Goal: Task Accomplishment & Management: Complete application form

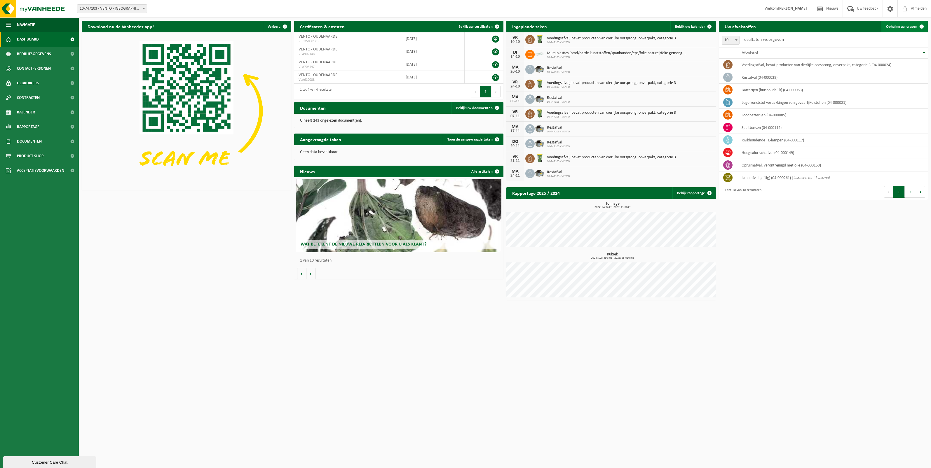
click at [911, 25] on span "Ophaling aanvragen" at bounding box center [901, 27] width 31 height 4
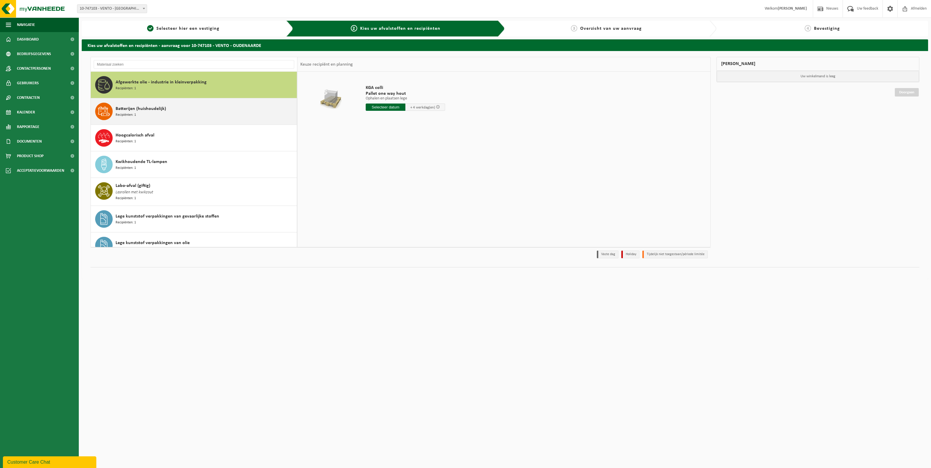
drag, startPoint x: 193, startPoint y: 109, endPoint x: 200, endPoint y: 99, distance: 12.1
click at [193, 109] on div "Batterijen (huishoudelijk) Recipiënten: 1" at bounding box center [206, 112] width 180 height 18
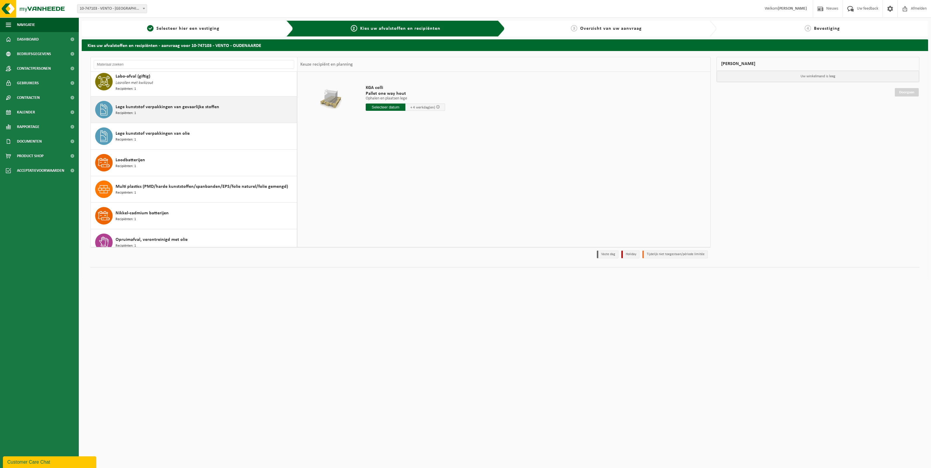
click at [193, 107] on span "Lege kunststof verpakkingen van gevaarlijke stoffen" at bounding box center [168, 107] width 104 height 7
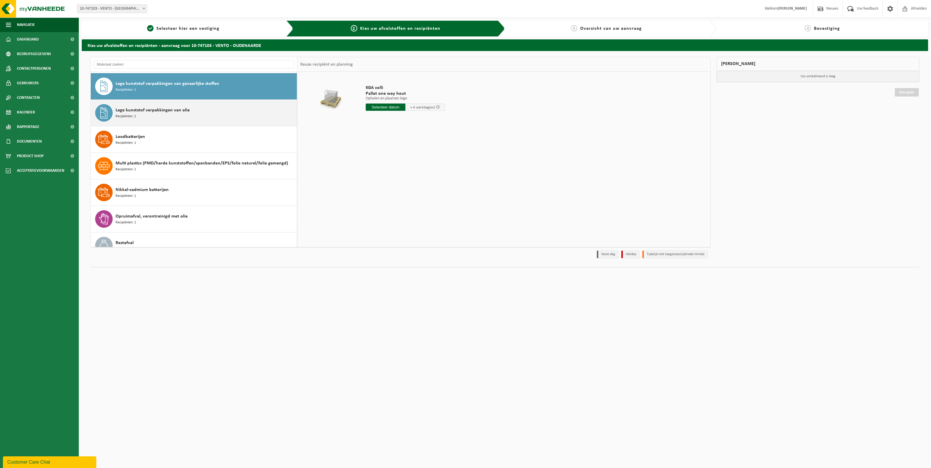
scroll to position [134, 0]
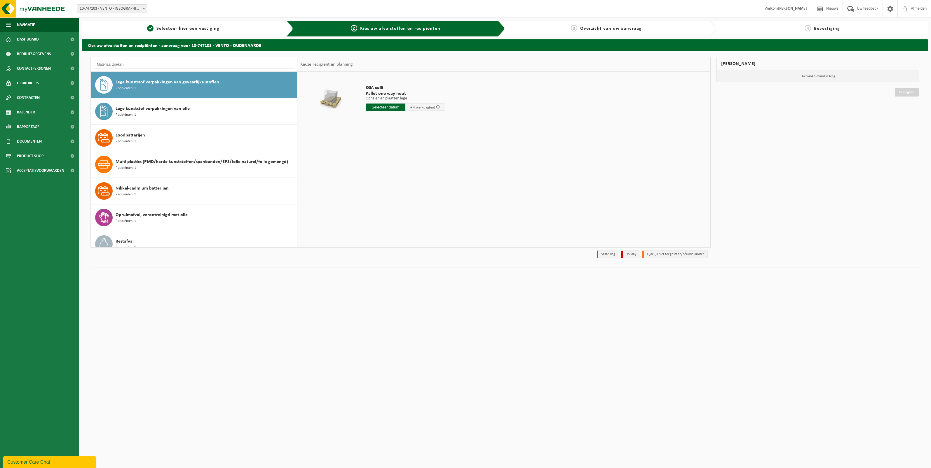
click at [393, 107] on input "text" at bounding box center [386, 107] width 40 height 7
click at [375, 142] on div "KGA colli Pallet one way hout Ophalen en plaatsen lege Ophalen en plaatsen lege…" at bounding box center [503, 159] width 413 height 175
click at [383, 106] on input "text" at bounding box center [386, 107] width 40 height 7
click at [522, 147] on div "KGA colli Pallet one way hout Ophalen en plaatsen lege Ophalen en plaatsen lege…" at bounding box center [503, 159] width 413 height 175
click at [386, 108] on input "text" at bounding box center [386, 107] width 40 height 7
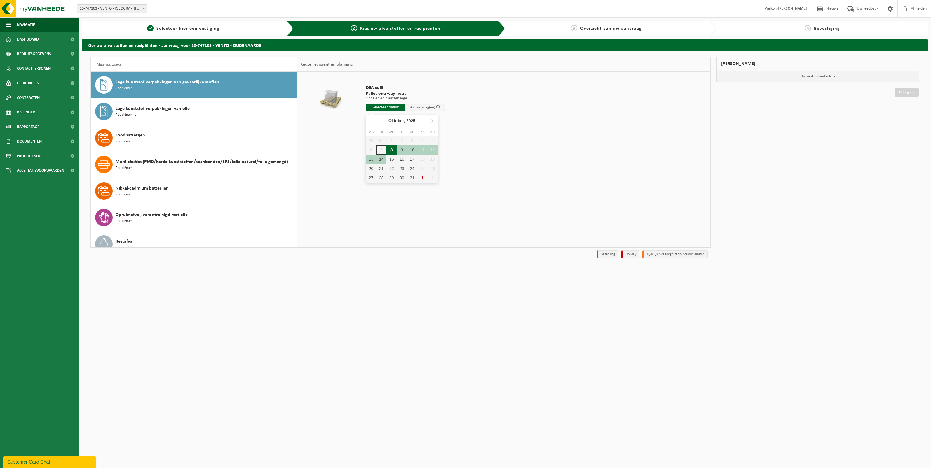
click at [394, 149] on div "8" at bounding box center [391, 149] width 10 height 9
type input "Van 2025-10-08"
type input "2"
click at [404, 117] on input "2" at bounding box center [386, 118] width 41 height 8
click at [406, 162] on div at bounding box center [503, 159] width 407 height 9
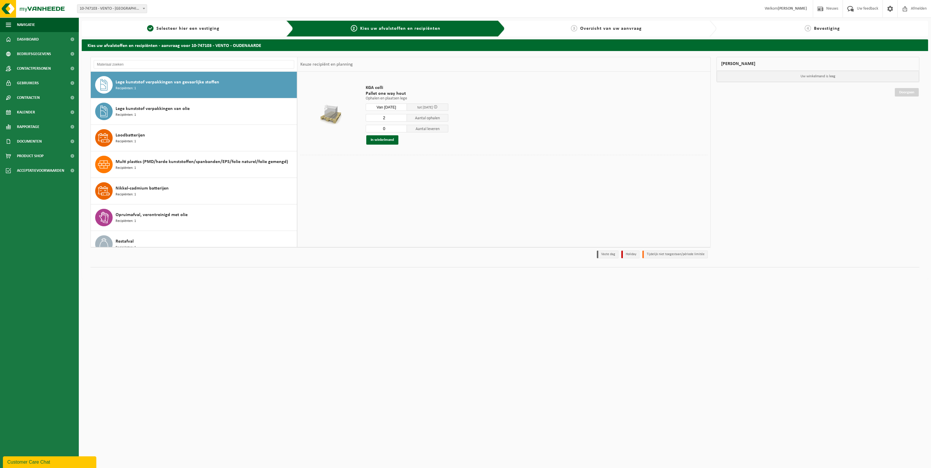
type input "0"
click at [404, 129] on input "0" at bounding box center [386, 129] width 41 height 8
click at [426, 165] on td at bounding box center [503, 161] width 407 height 12
click at [389, 139] on button "In winkelmand" at bounding box center [382, 139] width 32 height 9
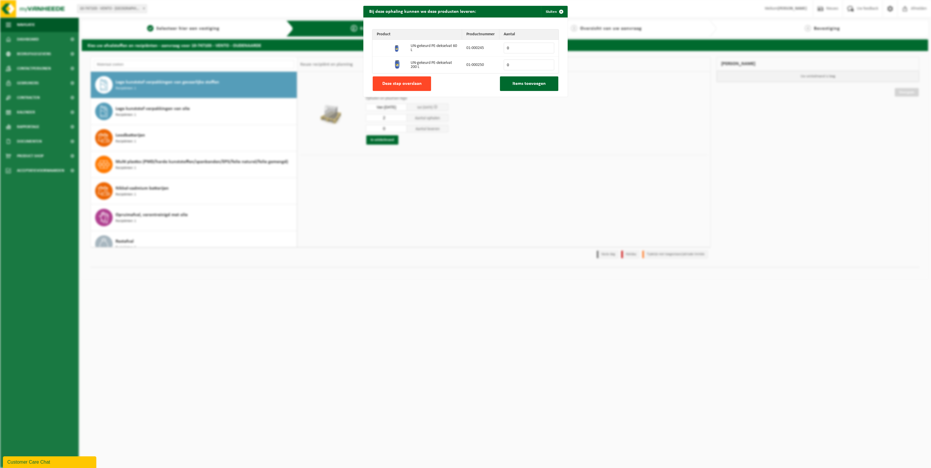
click at [409, 83] on span "Deze stap overslaan" at bounding box center [401, 83] width 39 height 5
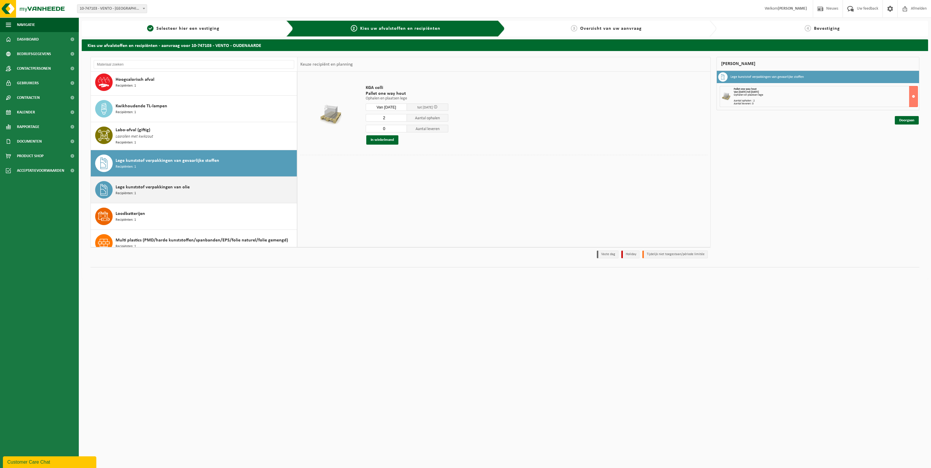
scroll to position [0, 0]
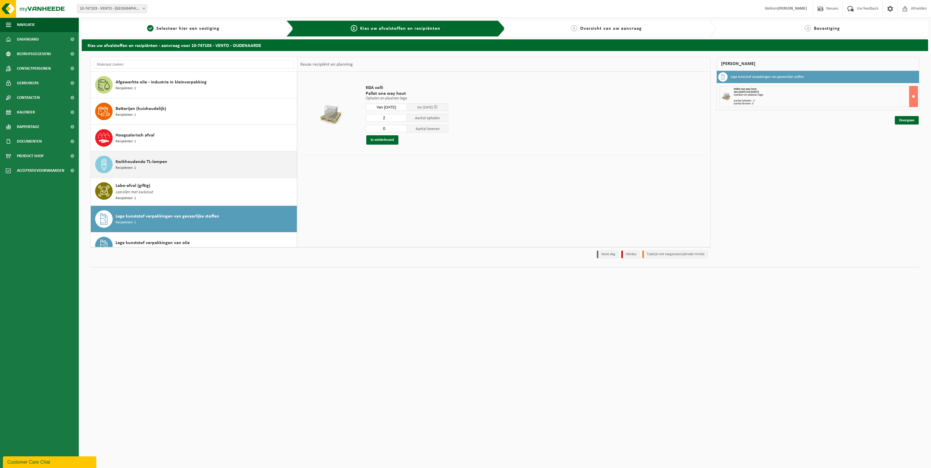
click at [171, 162] on div "Kwikhoudende TL-lampen Recipiënten: 1" at bounding box center [206, 165] width 180 height 18
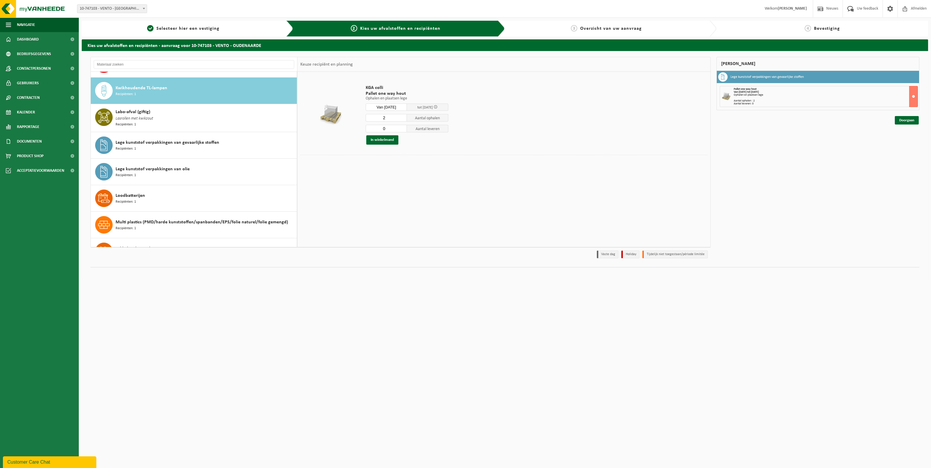
scroll to position [80, 0]
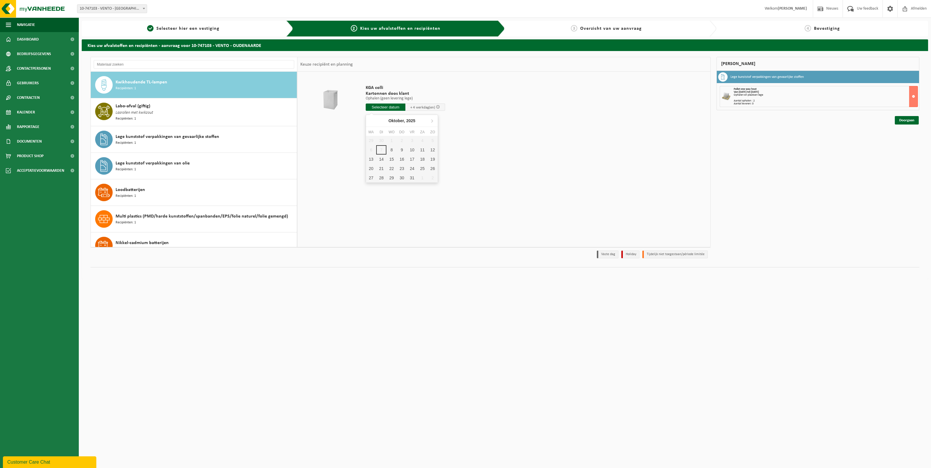
click at [392, 109] on input "text" at bounding box center [386, 107] width 40 height 7
click at [390, 149] on div "8" at bounding box center [391, 149] width 10 height 9
type input "Van 2025-10-08"
click at [389, 128] on button "In winkelmand" at bounding box center [382, 129] width 32 height 9
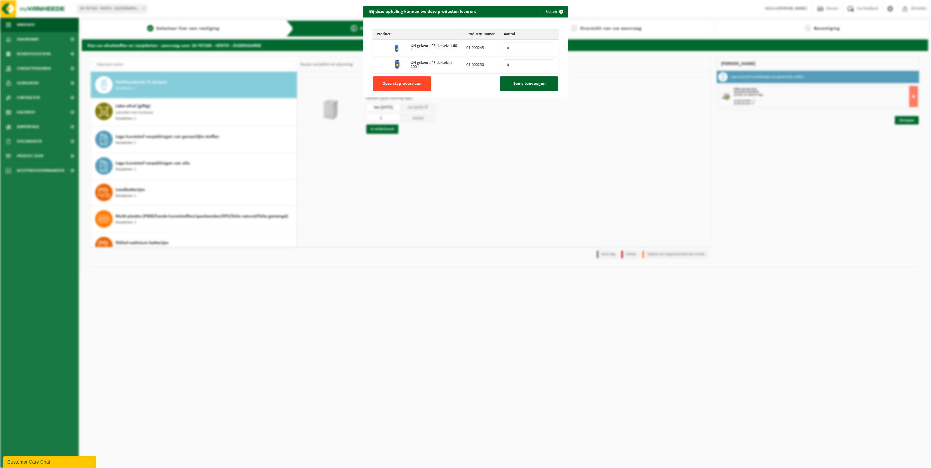
click at [408, 81] on span "Deze stap overslaan" at bounding box center [401, 83] width 39 height 5
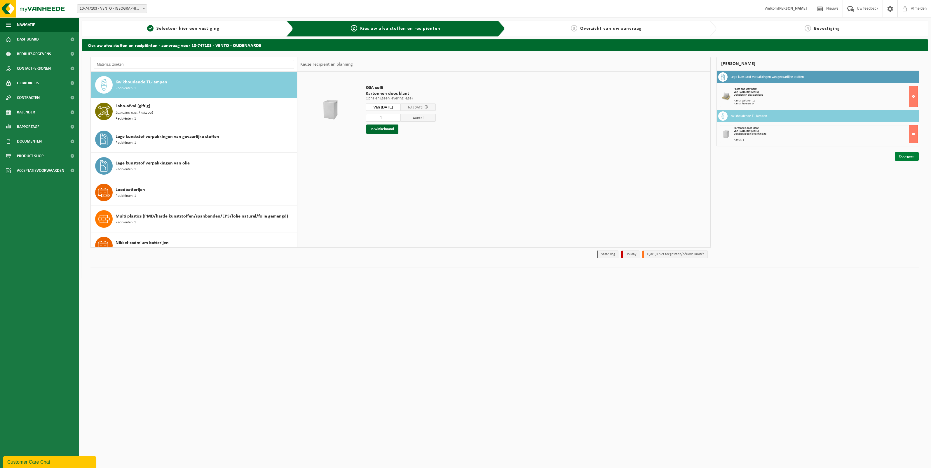
click at [901, 155] on link "Doorgaan" at bounding box center [906, 156] width 24 height 8
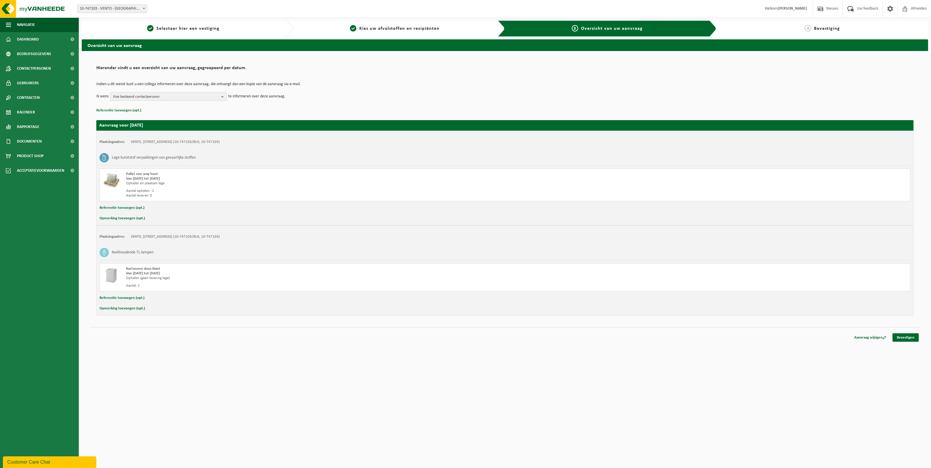
click at [158, 98] on span "Kies bestaand contactpersoon" at bounding box center [166, 96] width 106 height 9
click at [160, 97] on span "Kies bestaand contactpersoon" at bounding box center [166, 96] width 106 height 9
click at [128, 109] on button "Referentie toevoegen (opt.)" at bounding box center [118, 111] width 45 height 8
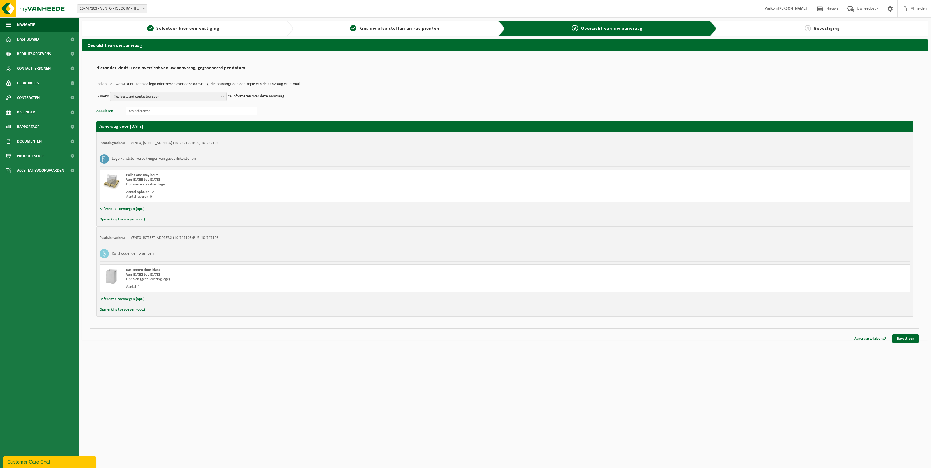
click at [155, 111] on input "text" at bounding box center [191, 111] width 131 height 9
click at [175, 114] on input "text" at bounding box center [191, 111] width 131 height 9
paste input "jordi.vanderbruggen@ventogroup.com"
type input "jordi.vanderbruggen@ventogroup.com"
click at [309, 110] on p "Annuleren jordi.vanderbruggen@ventogroup.com" at bounding box center [504, 111] width 817 height 9
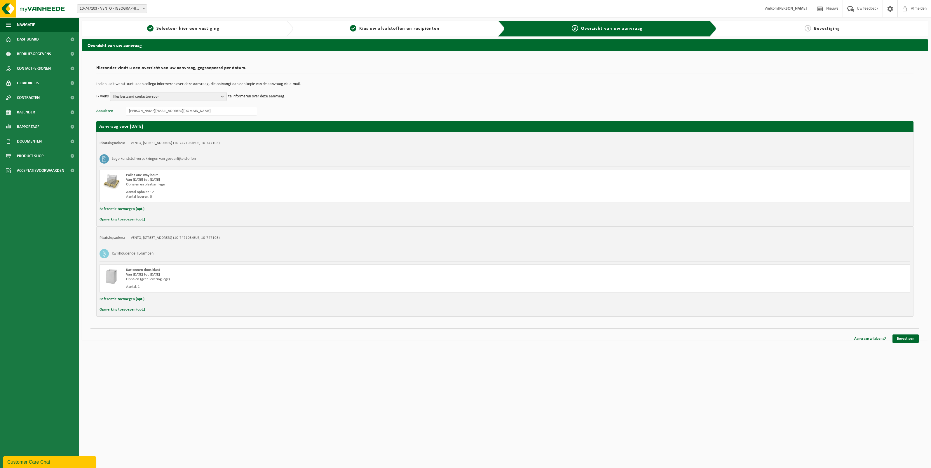
drag, startPoint x: 900, startPoint y: 338, endPoint x: 869, endPoint y: 328, distance: 32.1
click at [900, 338] on link "Bevestigen" at bounding box center [905, 339] width 26 height 8
